Goal: Information Seeking & Learning: Learn about a topic

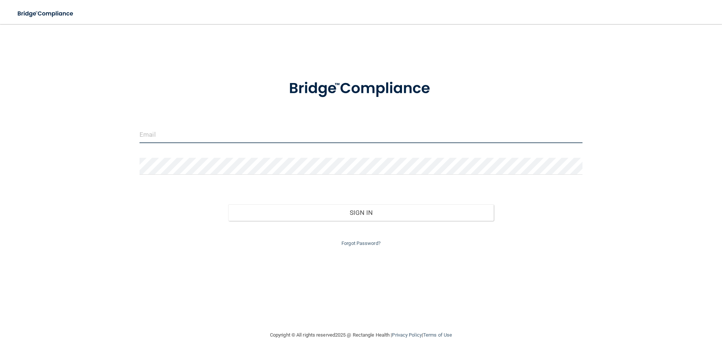
click at [199, 143] on input "email" at bounding box center [360, 134] width 443 height 17
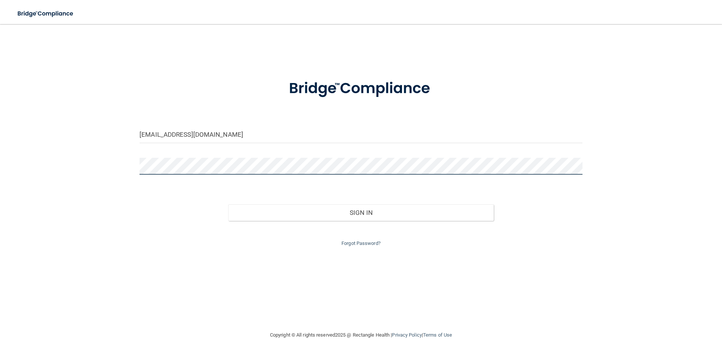
click at [228, 205] on button "Sign In" at bounding box center [361, 213] width 266 height 17
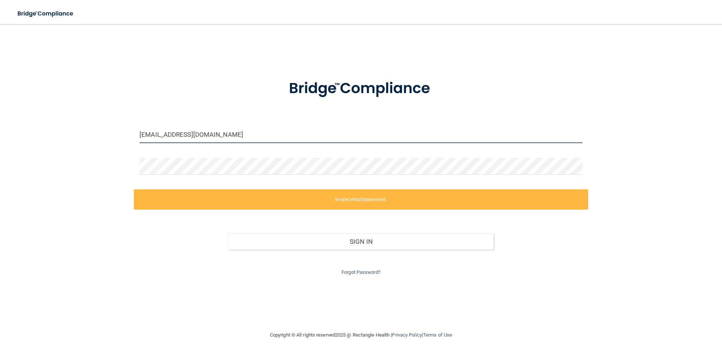
drag, startPoint x: 234, startPoint y: 138, endPoint x: 92, endPoint y: 134, distance: 142.2
click at [92, 134] on div "[EMAIL_ADDRESS][DOMAIN_NAME] Invalid email/password. You don't have permission …" at bounding box center [361, 178] width 692 height 292
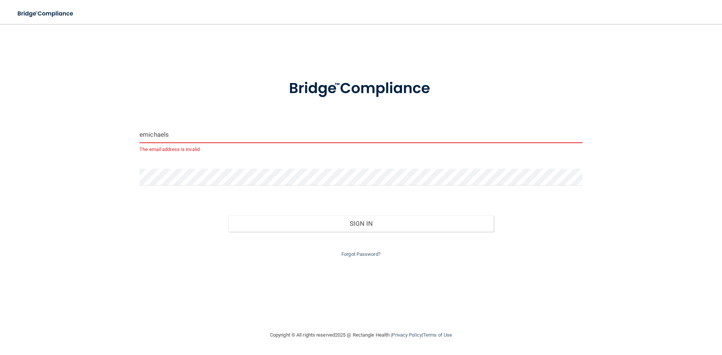
type input "[EMAIL_ADDRESS][DOMAIN_NAME]"
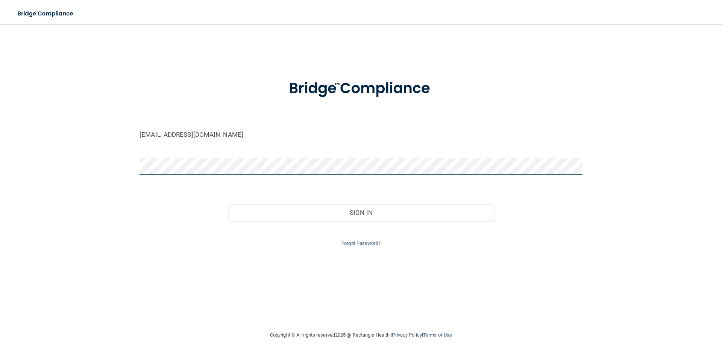
click at [130, 171] on div "[EMAIL_ADDRESS][DOMAIN_NAME] Invalid email/password. You don't have permission …" at bounding box center [361, 178] width 692 height 292
click at [228, 205] on button "Sign In" at bounding box center [361, 213] width 266 height 17
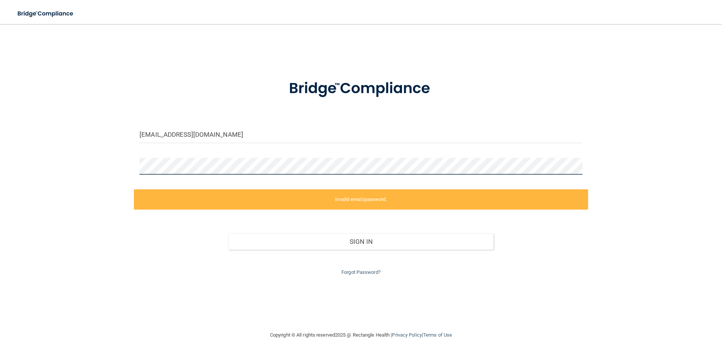
click at [106, 172] on div "[EMAIL_ADDRESS][DOMAIN_NAME] Invalid email/password. You don't have permission …" at bounding box center [361, 178] width 692 height 292
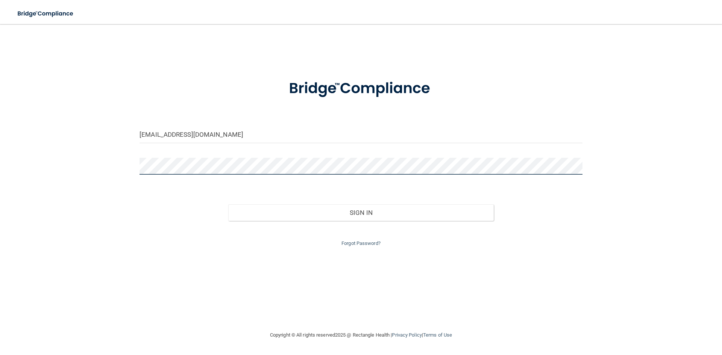
click at [228, 205] on button "Sign In" at bounding box center [361, 213] width 266 height 17
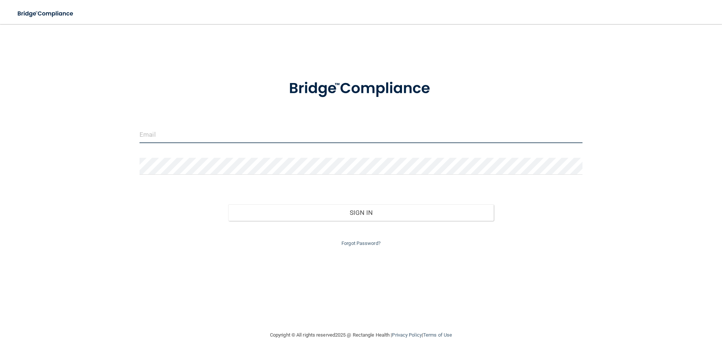
click at [195, 131] on input "email" at bounding box center [360, 134] width 443 height 17
drag, startPoint x: 221, startPoint y: 141, endPoint x: 130, endPoint y: 150, distance: 92.2
click at [130, 150] on div "[EMAIL_ADDRESS][DOMAIN_NAME] Invalid email/password. You don't have permission …" at bounding box center [361, 178] width 692 height 292
type input "[EMAIL_ADDRESS][DOMAIN_NAME]"
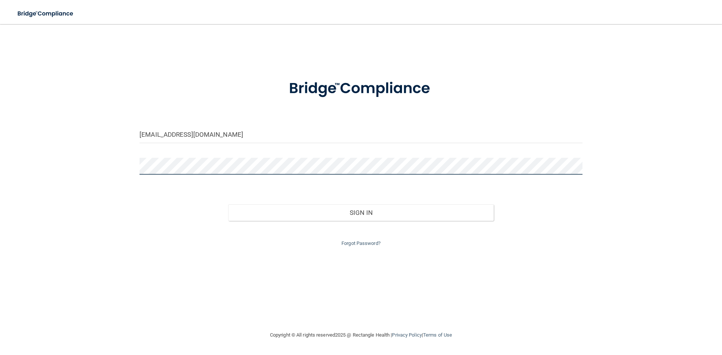
click at [228, 205] on button "Sign In" at bounding box center [361, 213] width 266 height 17
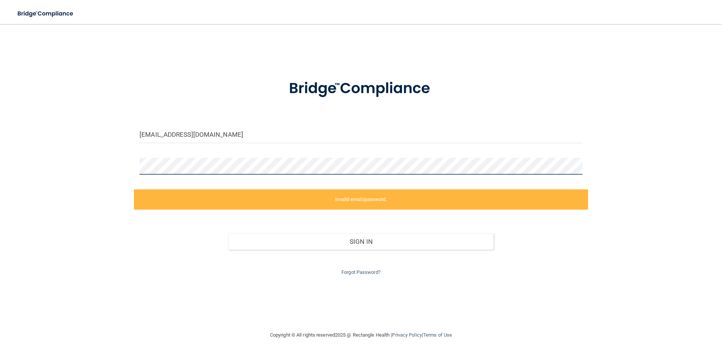
click at [67, 188] on div "[EMAIL_ADDRESS][DOMAIN_NAME] Invalid email/password. You don't have permission …" at bounding box center [361, 178] width 692 height 292
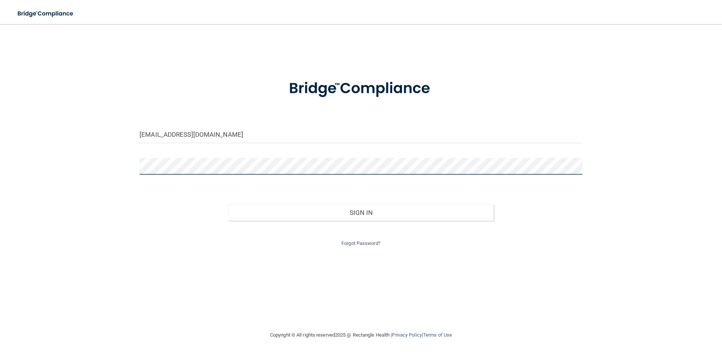
click at [228, 205] on button "Sign In" at bounding box center [361, 213] width 266 height 17
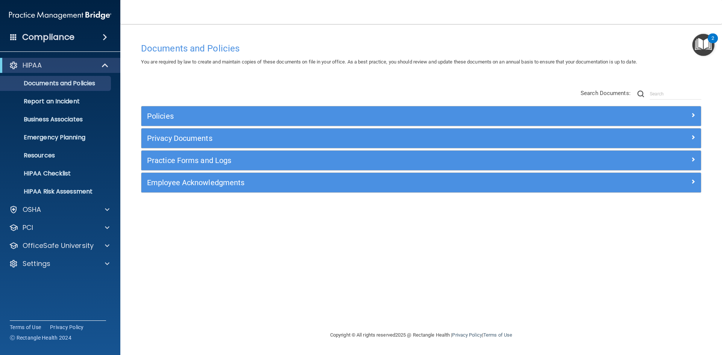
click at [478, 227] on div "Documents and Policies You are required by law to create and maintain copies of…" at bounding box center [421, 185] width 572 height 292
click at [73, 34] on h4 "Compliance" at bounding box center [48, 37] width 52 height 11
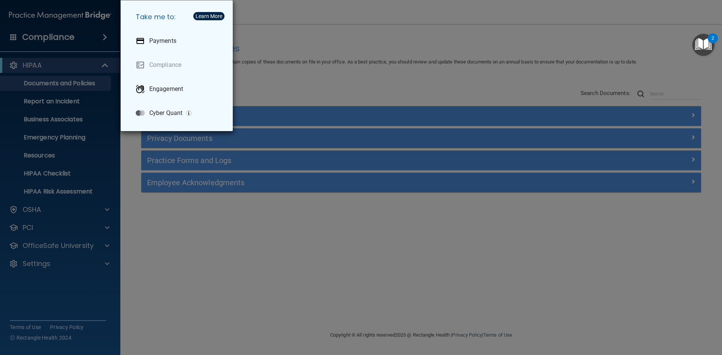
click at [283, 64] on div "Take me to: Payments Compliance Engagement Cyber Quant" at bounding box center [361, 177] width 722 height 355
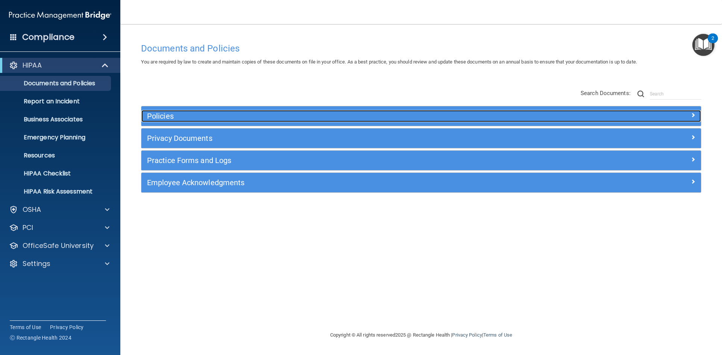
click at [210, 116] on h5 "Policies" at bounding box center [351, 116] width 408 height 8
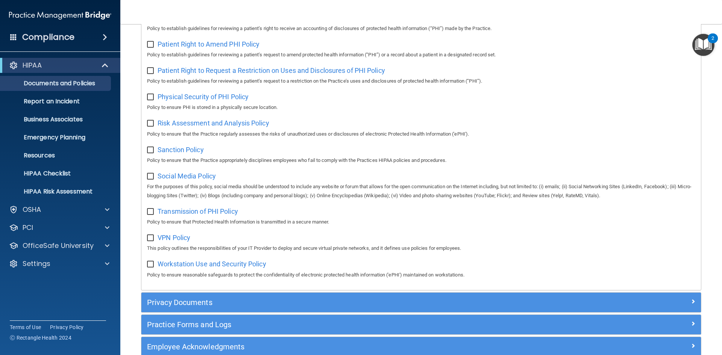
scroll to position [440, 0]
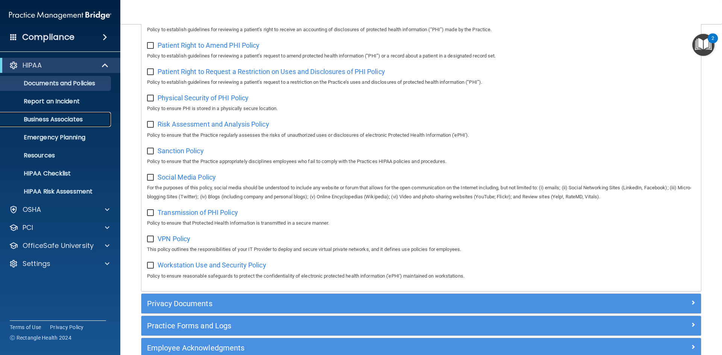
click at [67, 120] on p "Business Associates" at bounding box center [56, 120] width 103 height 8
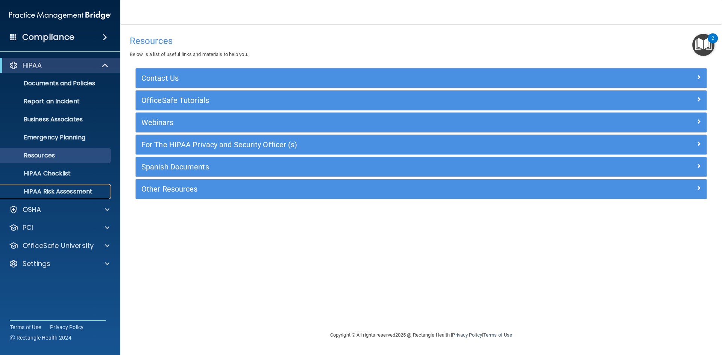
click at [61, 197] on link "HIPAA Risk Assessment" at bounding box center [51, 191] width 118 height 15
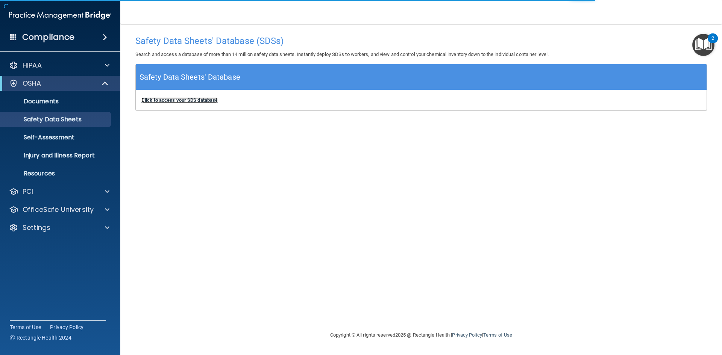
click at [163, 101] on b "Click to access your SDS database" at bounding box center [179, 100] width 76 height 6
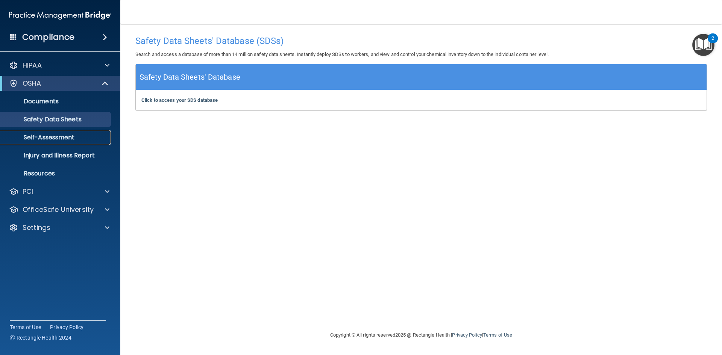
click at [66, 141] on p "Self-Assessment" at bounding box center [56, 138] width 103 height 8
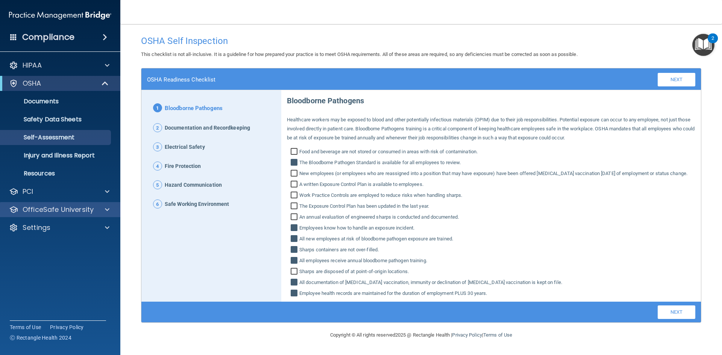
click at [74, 203] on div "OfficeSafe University" at bounding box center [60, 209] width 121 height 15
click at [71, 83] on div "OSHA" at bounding box center [49, 83] width 93 height 9
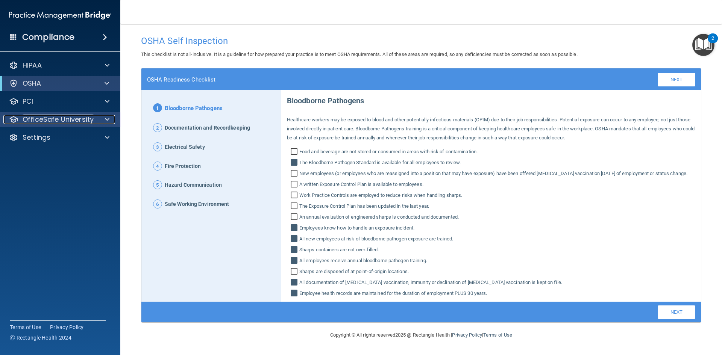
click at [70, 116] on p "OfficeSafe University" at bounding box center [58, 119] width 71 height 9
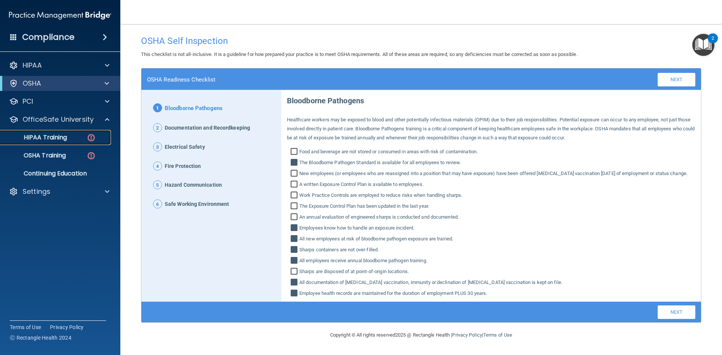
click at [62, 141] on p "HIPAA Training" at bounding box center [36, 138] width 62 height 8
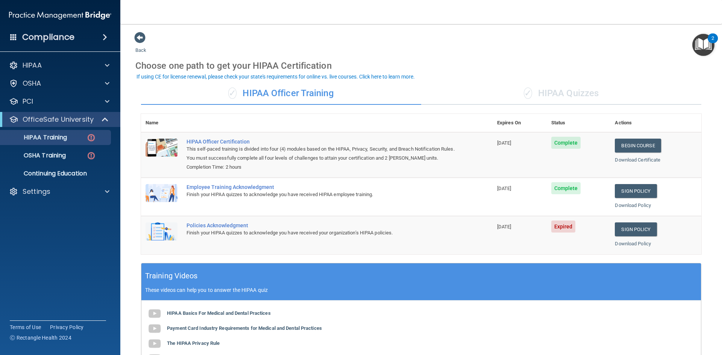
click at [139, 238] on div "✓ HIPAA Officer Training ✓ HIPAA Quizzes Name Expires On Status Actions HIPAA O…" at bounding box center [421, 272] width 572 height 390
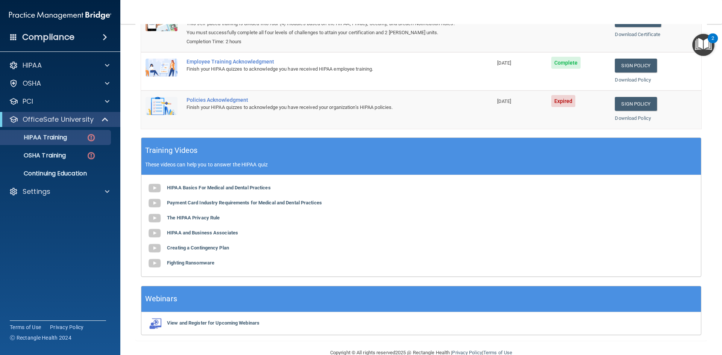
scroll to position [142, 0]
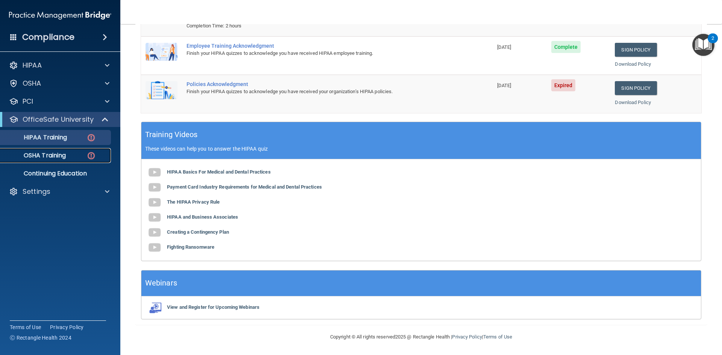
click at [43, 152] on p "OSHA Training" at bounding box center [35, 156] width 61 height 8
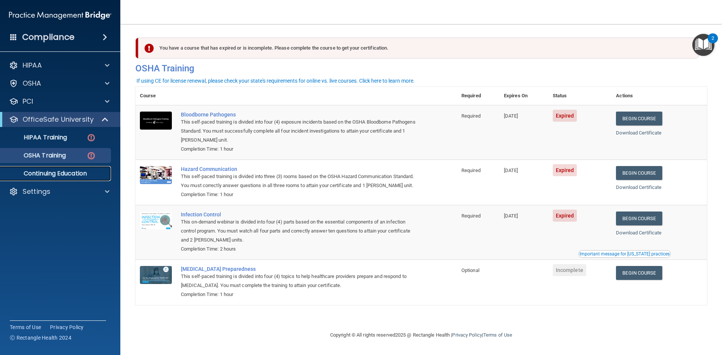
click at [75, 176] on p "Continuing Education" at bounding box center [56, 174] width 103 height 8
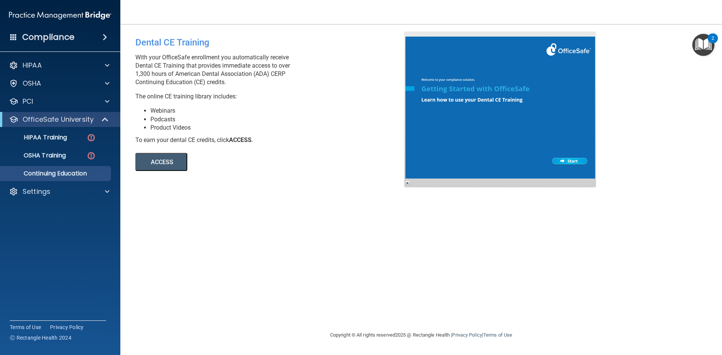
click at [171, 162] on button "ACCESS" at bounding box center [161, 162] width 52 height 18
click at [61, 188] on div "Settings" at bounding box center [49, 191] width 93 height 9
click at [59, 230] on p "My Users" at bounding box center [56, 228] width 103 height 8
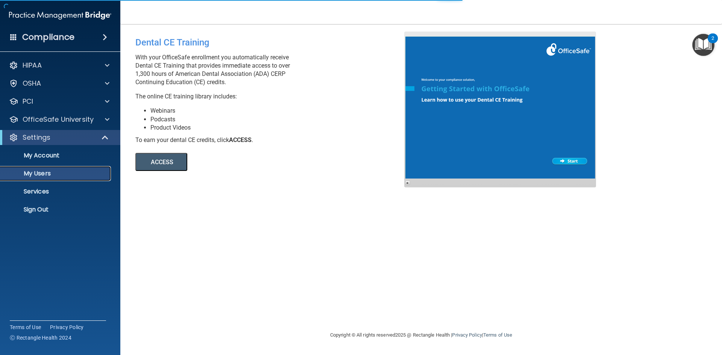
select select "20"
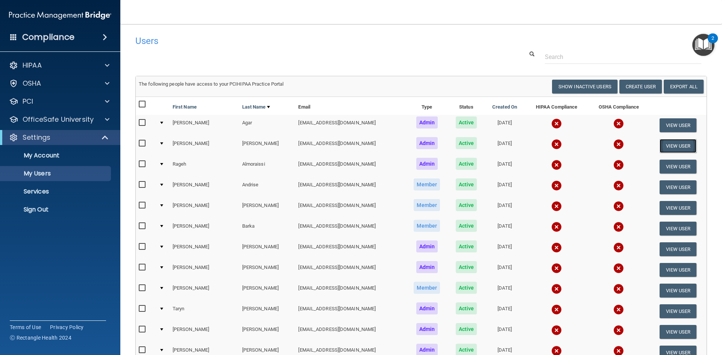
click at [666, 143] on button "View User" at bounding box center [678, 146] width 37 height 14
